Goal: Entertainment & Leisure: Consume media (video, audio)

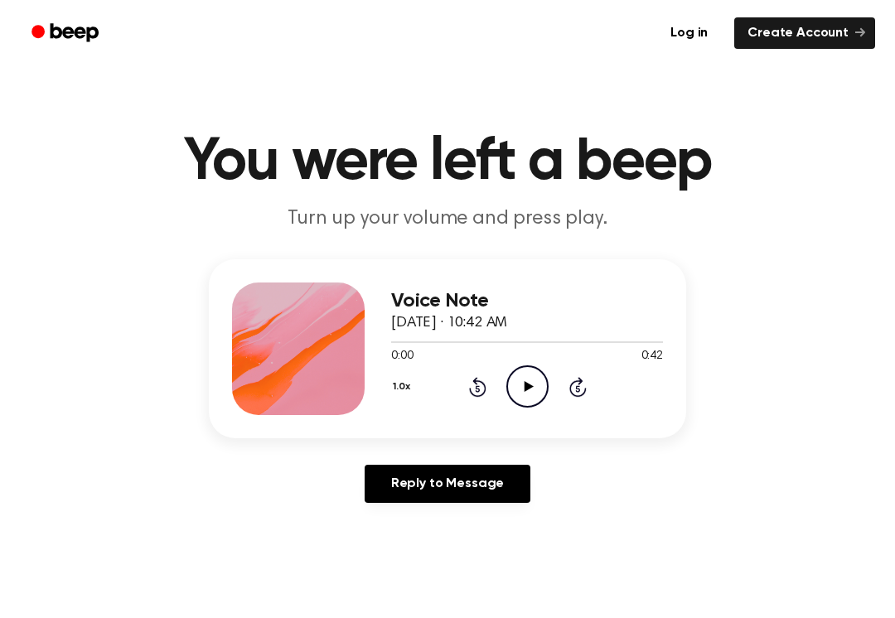
click at [531, 382] on icon "Play Audio" at bounding box center [527, 386] width 42 height 42
click at [520, 379] on icon "Pause Audio" at bounding box center [527, 386] width 42 height 42
click at [481, 386] on icon "Rewind 5 seconds" at bounding box center [477, 387] width 18 height 22
click at [481, 387] on icon "Rewind 5 seconds" at bounding box center [477, 387] width 18 height 22
click at [484, 381] on icon "Rewind 5 seconds" at bounding box center [477, 387] width 18 height 22
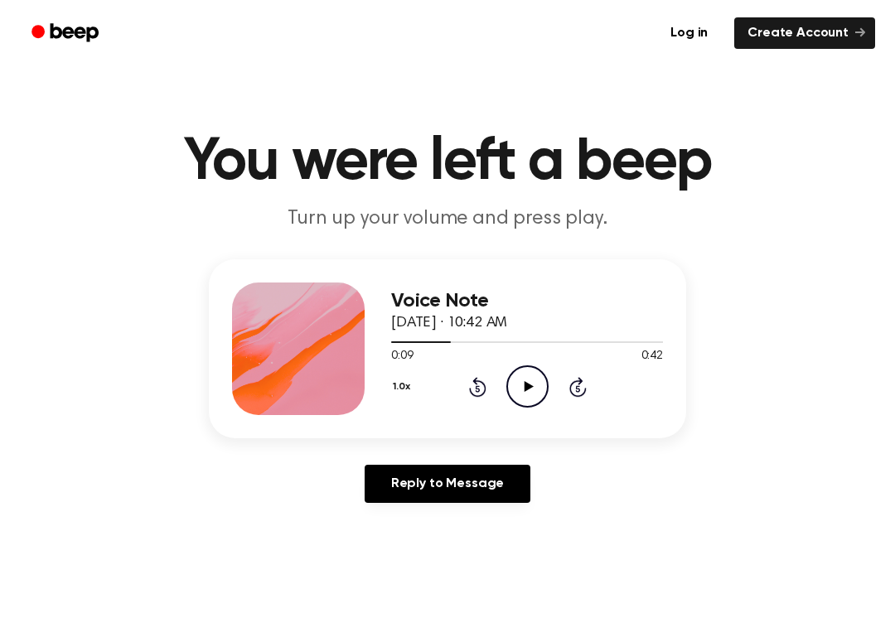
click at [548, 382] on icon "Play Audio" at bounding box center [527, 386] width 42 height 42
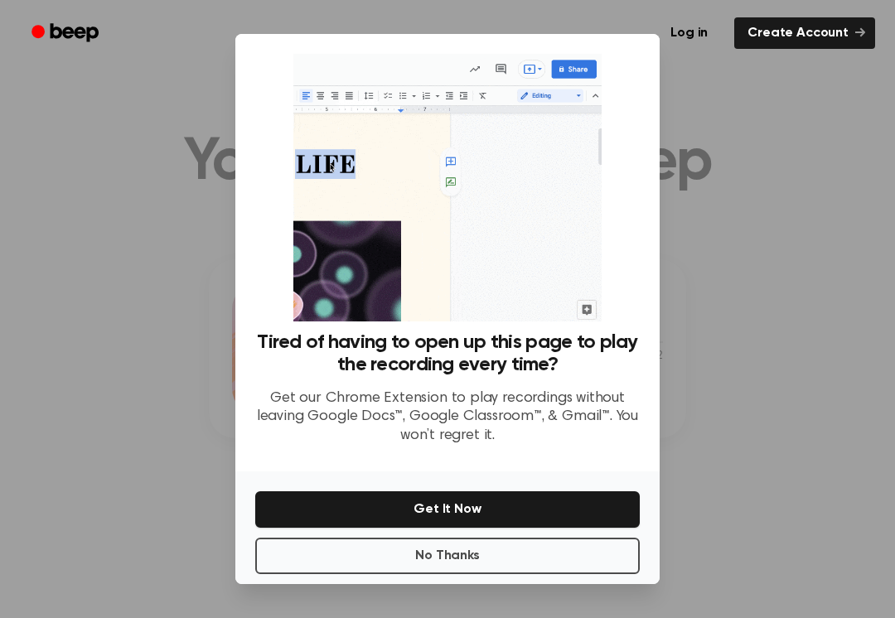
click at [607, 563] on button "No Thanks" at bounding box center [447, 556] width 384 height 36
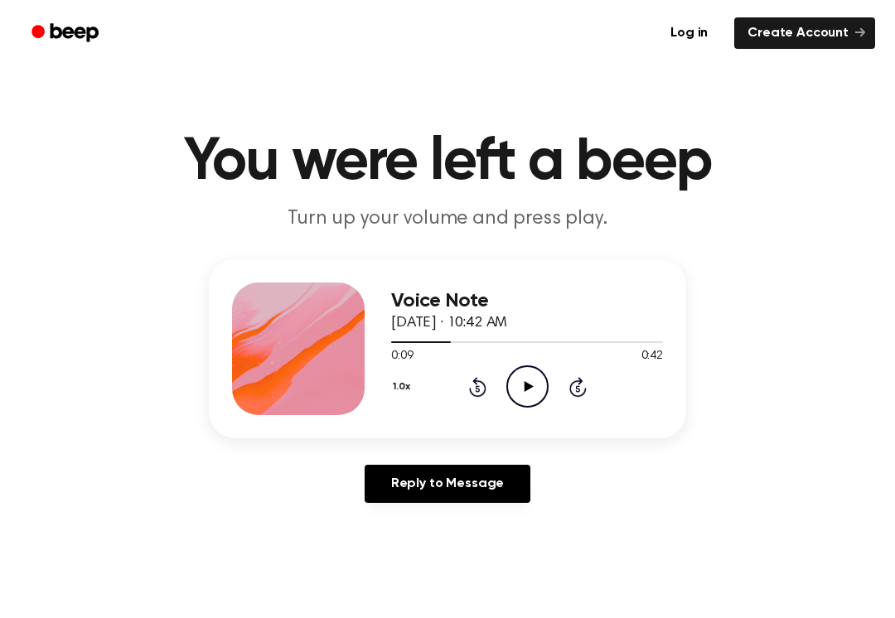
click at [534, 378] on icon "Play Audio" at bounding box center [527, 386] width 42 height 42
click at [510, 389] on icon "Play Audio" at bounding box center [527, 386] width 42 height 42
click at [565, 397] on div "1.0x Rewind 5 seconds Pause Audio Skip 5 seconds" at bounding box center [527, 386] width 272 height 42
click at [587, 381] on div "1.0x Rewind 5 seconds Pause Audio Skip 5 seconds" at bounding box center [527, 386] width 272 height 42
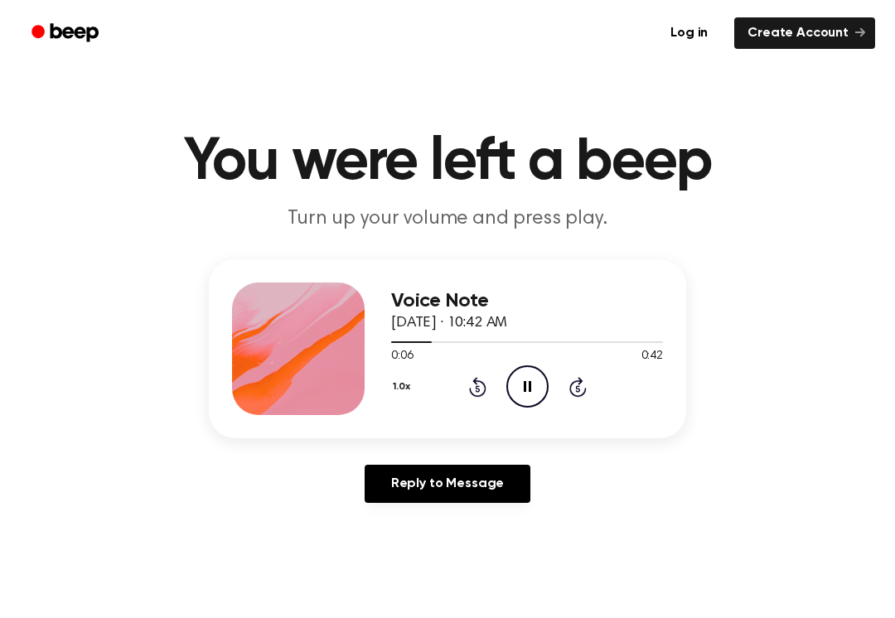
click at [567, 381] on div "1.0x Rewind 5 seconds Pause Audio Skip 5 seconds" at bounding box center [527, 386] width 272 height 42
click at [587, 376] on div "1.0x Rewind 5 seconds Pause Audio Skip 5 seconds" at bounding box center [527, 386] width 272 height 42
click at [582, 378] on icon "Skip 5 seconds" at bounding box center [577, 387] width 18 height 22
click at [593, 392] on div "1.0x Rewind 5 seconds Pause Audio Skip 5 seconds" at bounding box center [527, 386] width 272 height 42
click at [570, 388] on icon at bounding box center [577, 387] width 17 height 20
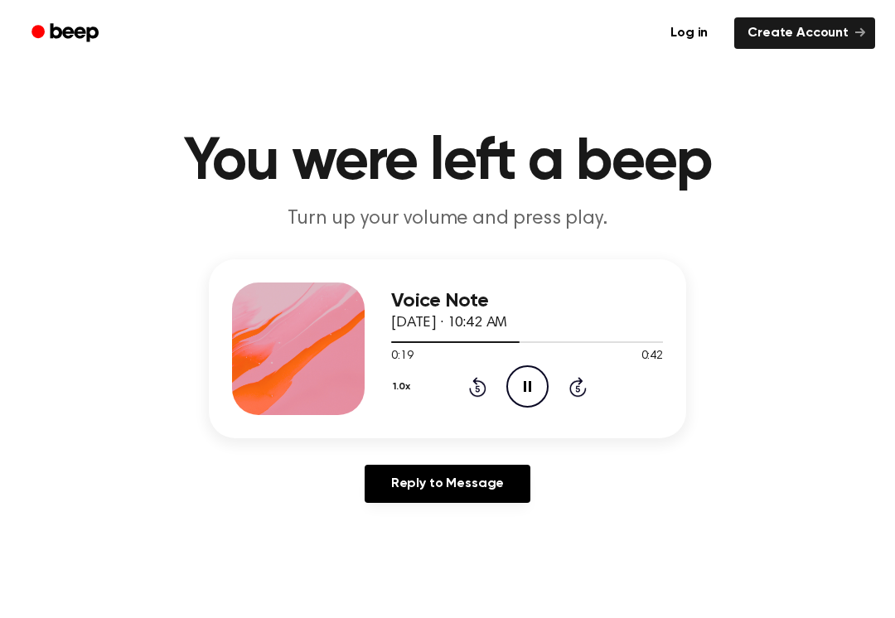
click at [572, 378] on icon "Skip 5 seconds" at bounding box center [577, 387] width 18 height 22
click at [576, 387] on icon "Skip 5 seconds" at bounding box center [577, 387] width 18 height 22
click at [476, 389] on icon at bounding box center [477, 388] width 4 height 7
